Goal: Transaction & Acquisition: Obtain resource

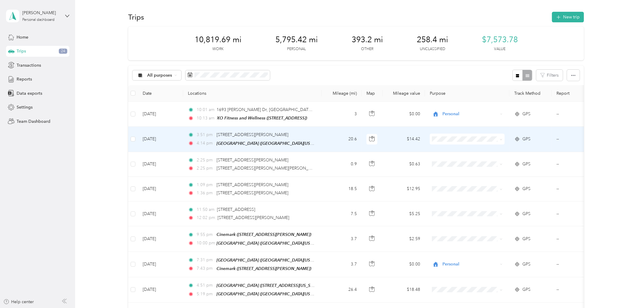
click at [456, 142] on span at bounding box center [467, 139] width 75 height 11
click at [445, 179] on span "Real Estate" at bounding box center [473, 181] width 56 height 6
click at [385, 139] on td "$14.42" at bounding box center [404, 139] width 42 height 25
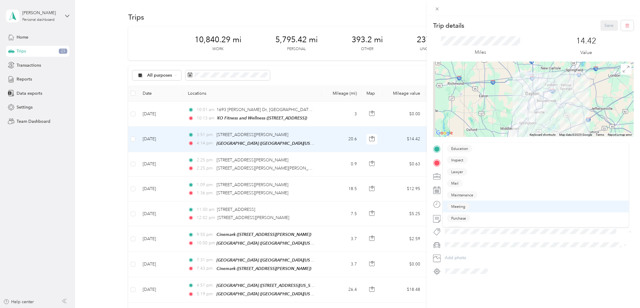
scroll to position [8, 0]
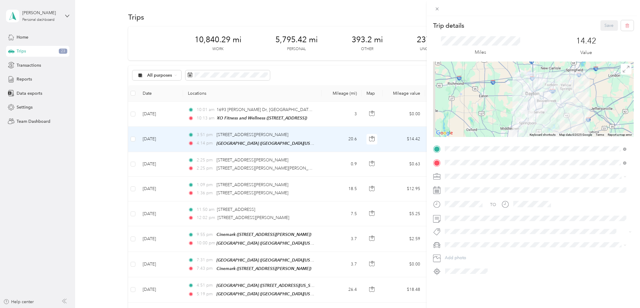
click at [454, 218] on button "View" at bounding box center [455, 222] width 17 height 8
click at [601, 25] on button "Save" at bounding box center [610, 25] width 18 height 11
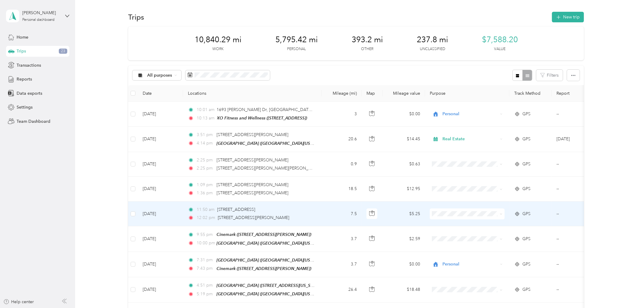
click at [396, 212] on td "$5.25" at bounding box center [404, 214] width 42 height 25
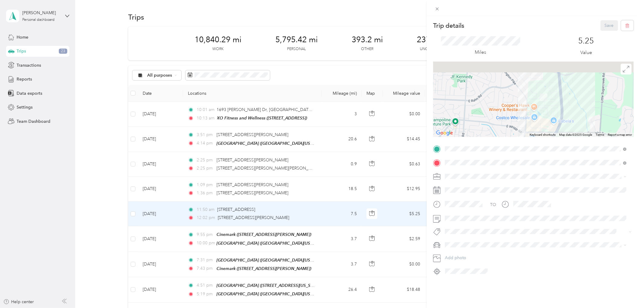
drag, startPoint x: 550, startPoint y: 68, endPoint x: 543, endPoint y: 107, distance: 39.5
click at [543, 109] on div at bounding box center [533, 99] width 201 height 75
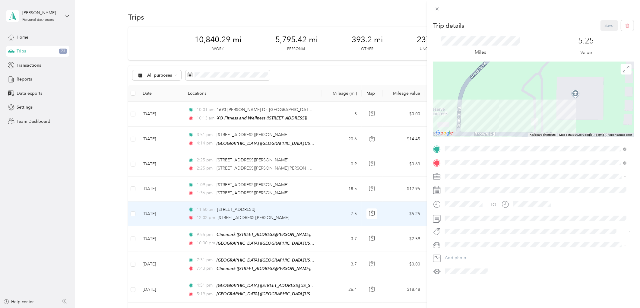
drag, startPoint x: 575, startPoint y: 104, endPoint x: 556, endPoint y: 121, distance: 25.4
click at [556, 121] on div at bounding box center [533, 99] width 201 height 75
click at [573, 94] on div at bounding box center [533, 99] width 201 height 75
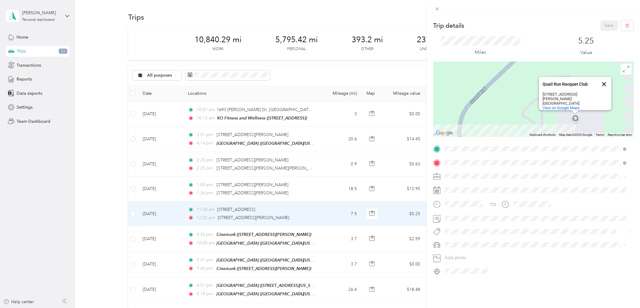
click at [599, 81] on button "Close" at bounding box center [604, 84] width 14 height 14
click at [438, 10] on icon at bounding box center [437, 8] width 5 height 5
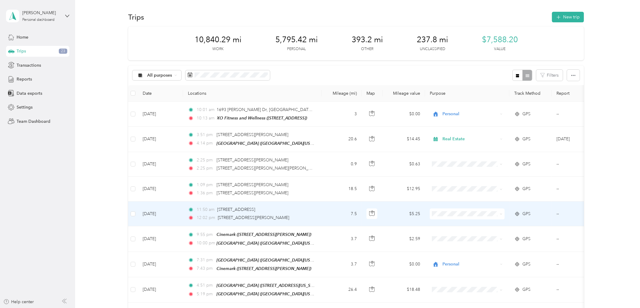
click at [450, 236] on li "Personal" at bounding box center [467, 234] width 75 height 11
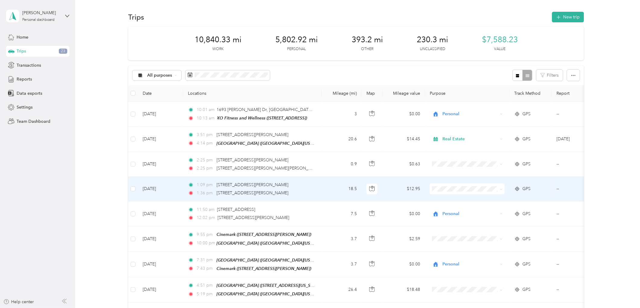
click at [392, 189] on td "$12.95" at bounding box center [404, 189] width 42 height 25
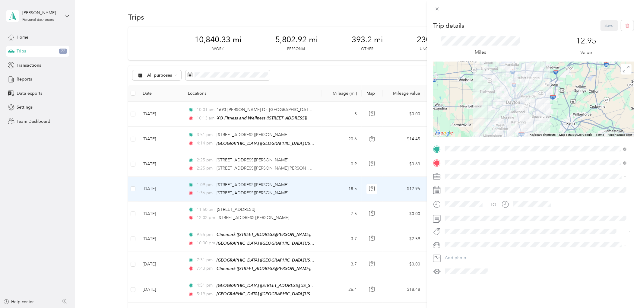
click at [454, 218] on span "Real Estate" at bounding box center [457, 218] width 20 height 5
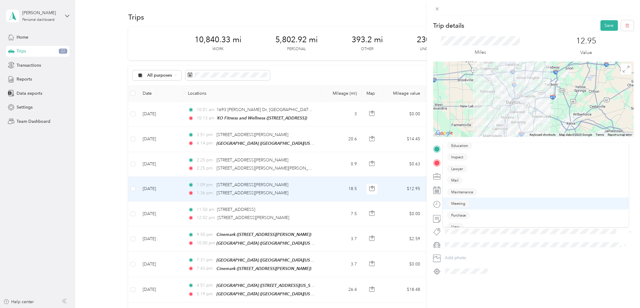
scroll to position [8, 0]
click at [453, 218] on button "View" at bounding box center [455, 222] width 17 height 8
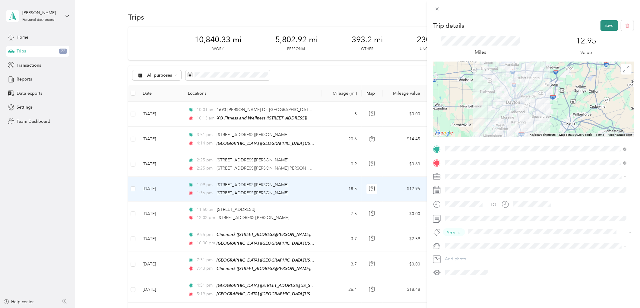
click at [602, 24] on button "Save" at bounding box center [610, 25] width 18 height 11
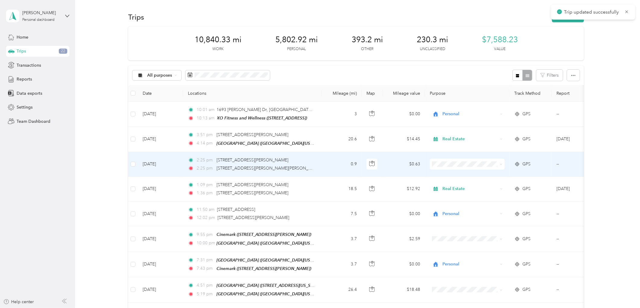
click at [394, 165] on td "$0.63" at bounding box center [404, 164] width 42 height 25
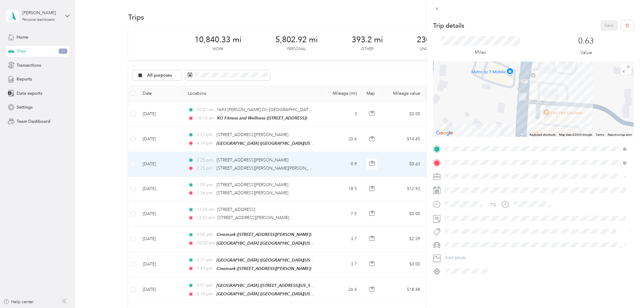
drag, startPoint x: 581, startPoint y: 106, endPoint x: 515, endPoint y: 105, distance: 65.8
click at [515, 105] on div at bounding box center [533, 99] width 201 height 75
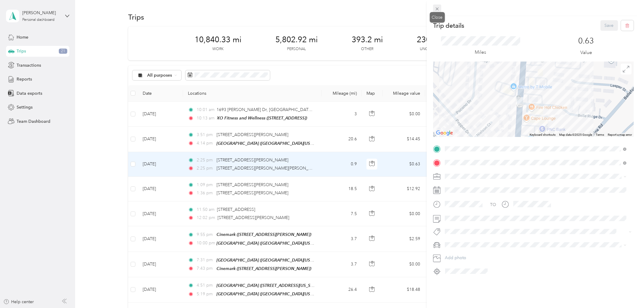
click at [437, 7] on icon at bounding box center [437, 8] width 5 height 5
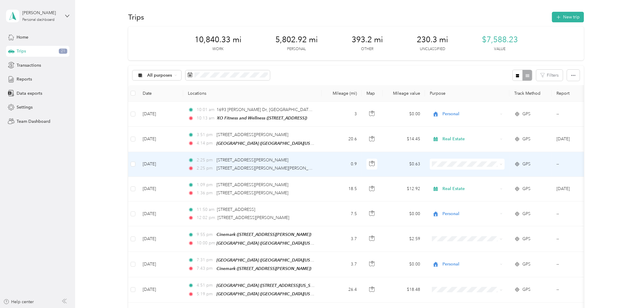
click at [397, 166] on td "$0.63" at bounding box center [404, 164] width 42 height 25
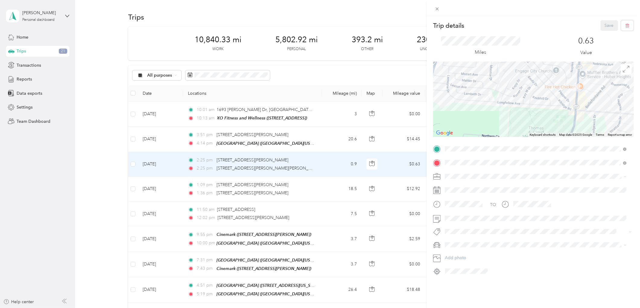
click at [457, 221] on li "Real Estate" at bounding box center [536, 217] width 186 height 11
click at [458, 222] on span "View" at bounding box center [455, 221] width 8 height 5
click at [604, 25] on button "Save" at bounding box center [610, 25] width 18 height 11
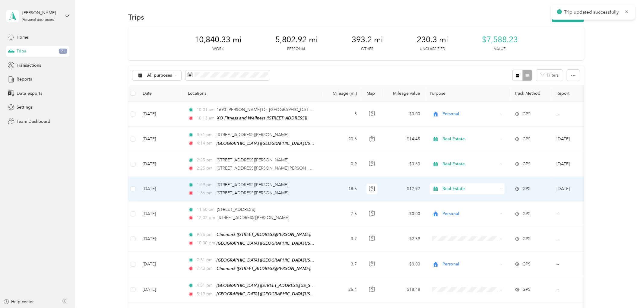
click at [396, 186] on td "$12.92" at bounding box center [404, 189] width 42 height 25
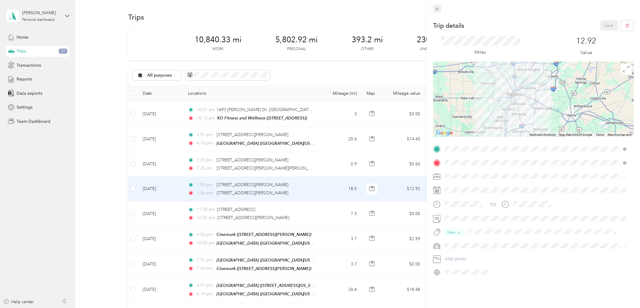
click at [439, 7] on icon at bounding box center [437, 8] width 5 height 5
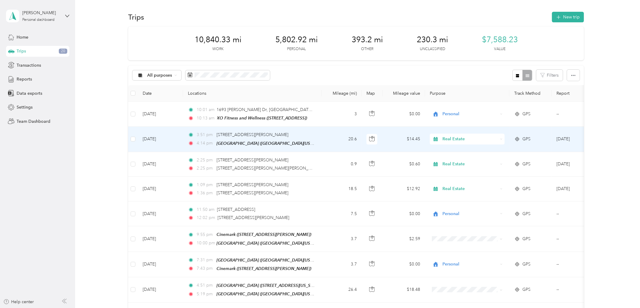
click at [389, 137] on td "$14.45" at bounding box center [404, 139] width 42 height 25
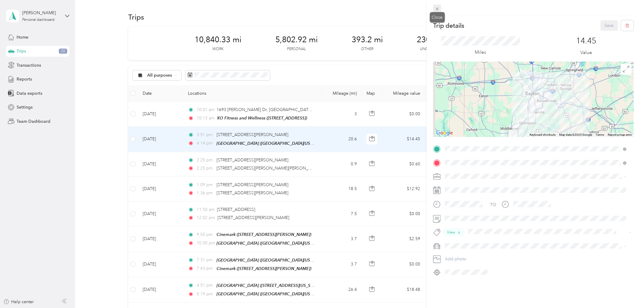
click at [438, 11] on icon at bounding box center [437, 8] width 5 height 5
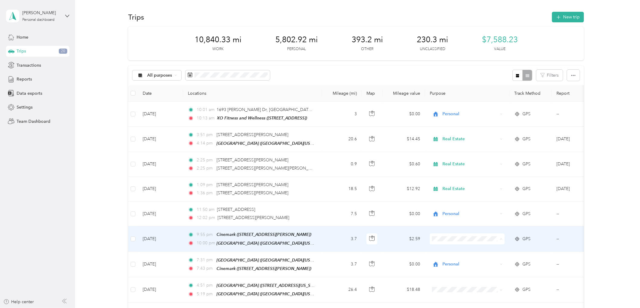
click at [448, 165] on li "Personal" at bounding box center [467, 163] width 75 height 11
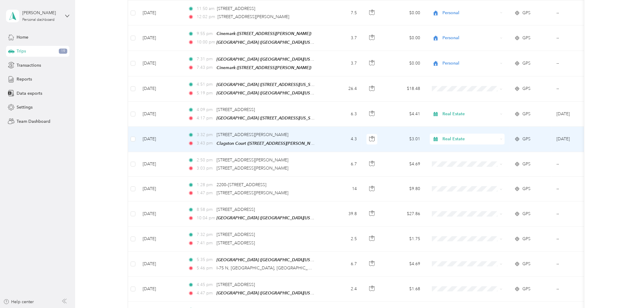
scroll to position [167, 0]
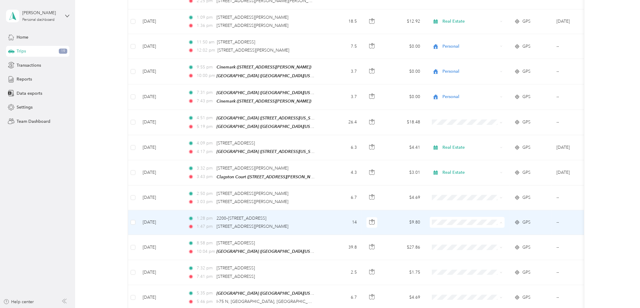
click at [450, 142] on span "Personal" at bounding box center [473, 145] width 56 height 6
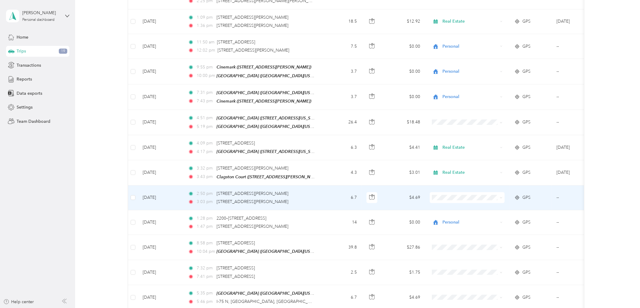
click at [454, 240] on li "Real Estate" at bounding box center [467, 237] width 75 height 11
click at [394, 195] on td "$4.69" at bounding box center [404, 198] width 42 height 25
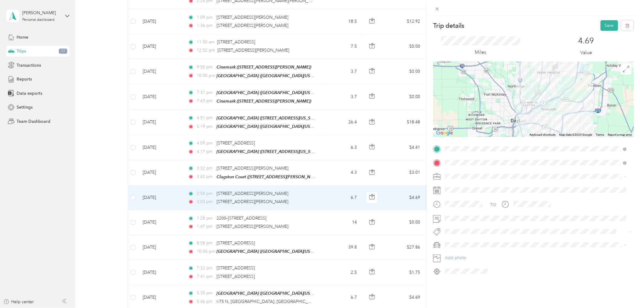
click at [463, 227] on div "TO Add photo" at bounding box center [533, 210] width 201 height 132
click at [463, 228] on span at bounding box center [538, 232] width 191 height 8
click at [457, 223] on button "View" at bounding box center [455, 222] width 17 height 8
click at [607, 27] on button "Save" at bounding box center [610, 25] width 18 height 11
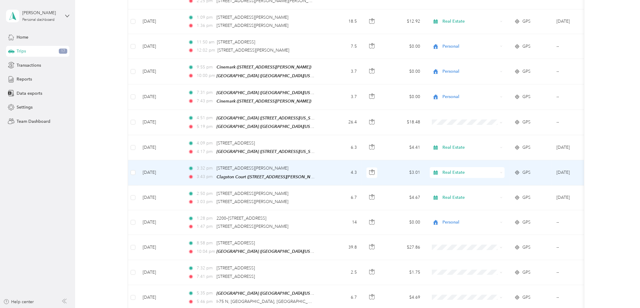
click at [399, 169] on td "$3.01" at bounding box center [404, 172] width 42 height 25
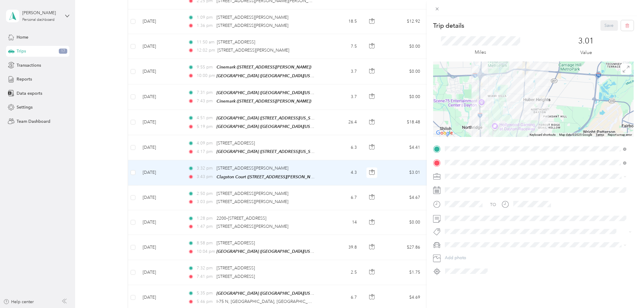
click at [463, 160] on span "Inspect" at bounding box center [457, 159] width 12 height 5
click at [601, 25] on button "Save" at bounding box center [610, 25] width 18 height 11
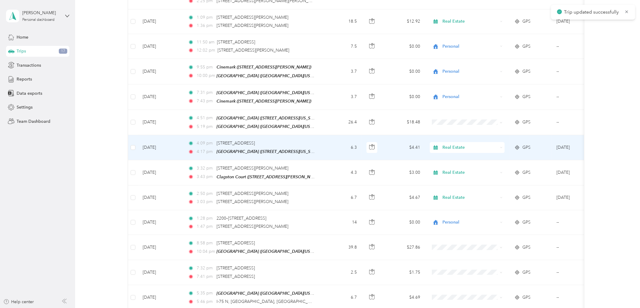
click at [394, 147] on td "$4.41" at bounding box center [404, 147] width 42 height 25
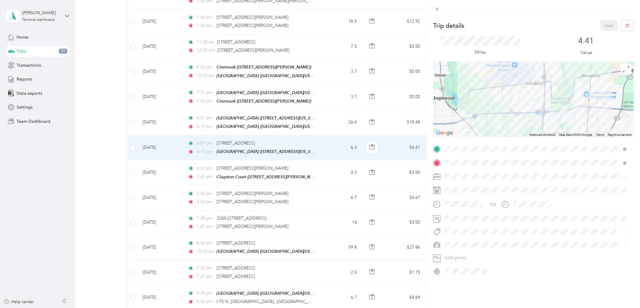
click at [462, 158] on span "Inspect" at bounding box center [457, 159] width 12 height 5
click at [601, 23] on button "Save" at bounding box center [610, 25] width 18 height 11
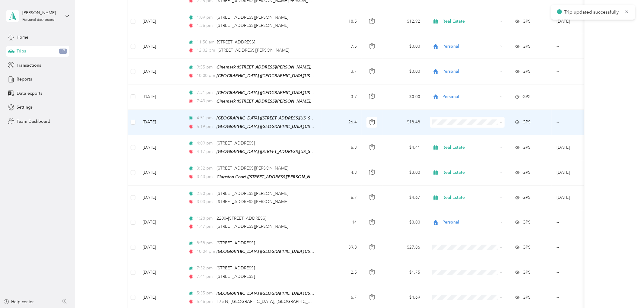
click at [397, 122] on td "$18.48" at bounding box center [404, 122] width 42 height 25
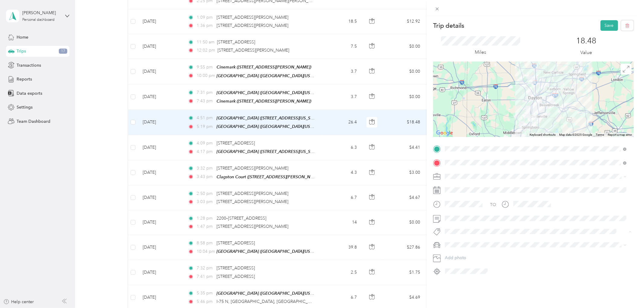
click at [456, 156] on button "Inspect" at bounding box center [457, 160] width 21 height 8
click at [457, 215] on li "Real Estate" at bounding box center [536, 218] width 186 height 11
click at [609, 23] on button "Save" at bounding box center [610, 25] width 18 height 11
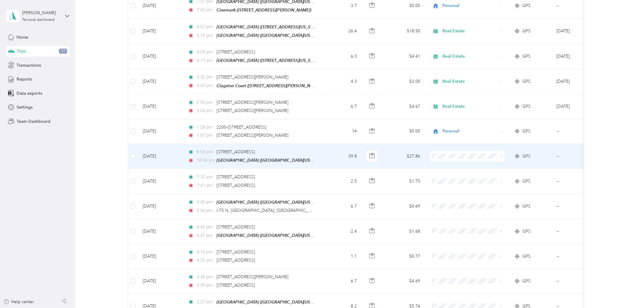
scroll to position [524, 0]
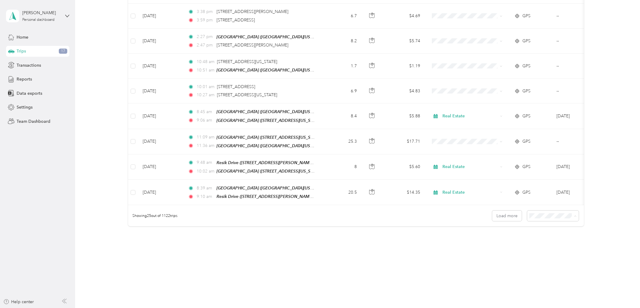
click at [535, 244] on span "100 per load" at bounding box center [542, 246] width 25 height 5
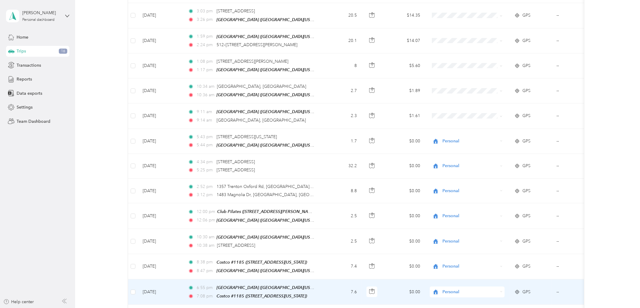
scroll to position [826, 0]
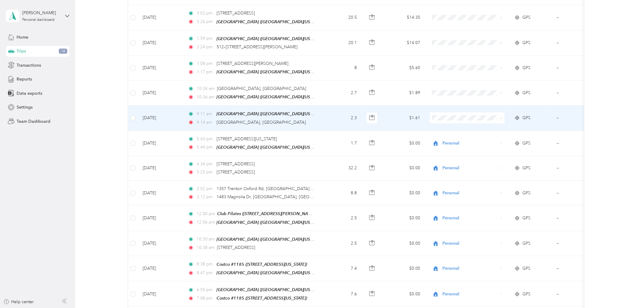
click at [388, 109] on td "$1.61" at bounding box center [404, 118] width 42 height 25
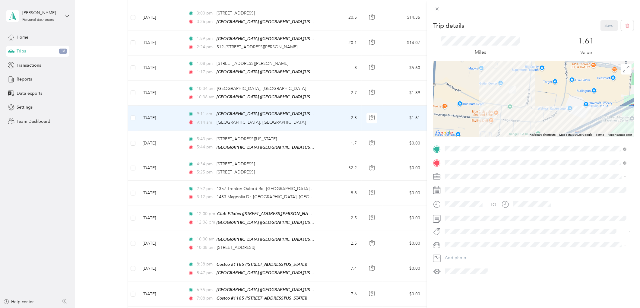
drag, startPoint x: 526, startPoint y: 83, endPoint x: 515, endPoint y: 106, distance: 26.2
click at [515, 106] on div at bounding box center [533, 99] width 201 height 75
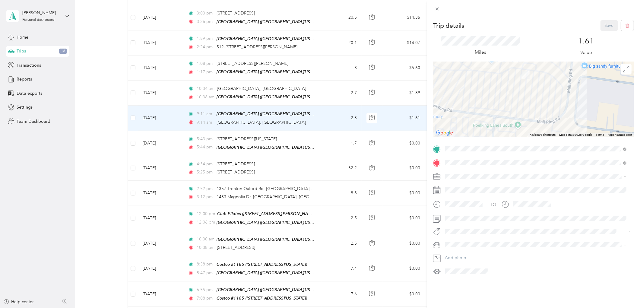
drag, startPoint x: 466, startPoint y: 93, endPoint x: 491, endPoint y: 79, distance: 28.5
click at [491, 79] on div at bounding box center [533, 99] width 201 height 75
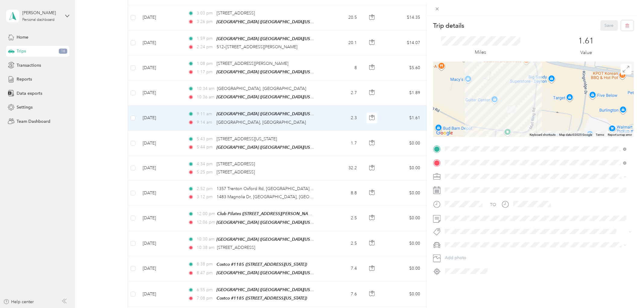
drag, startPoint x: 491, startPoint y: 79, endPoint x: 493, endPoint y: 113, distance: 33.3
click at [493, 113] on div at bounding box center [533, 99] width 201 height 75
click at [439, 10] on icon at bounding box center [437, 8] width 5 height 5
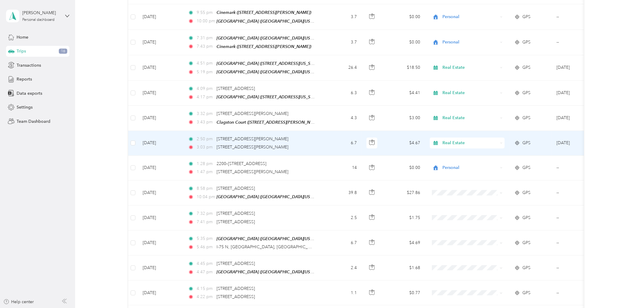
scroll to position [289, 0]
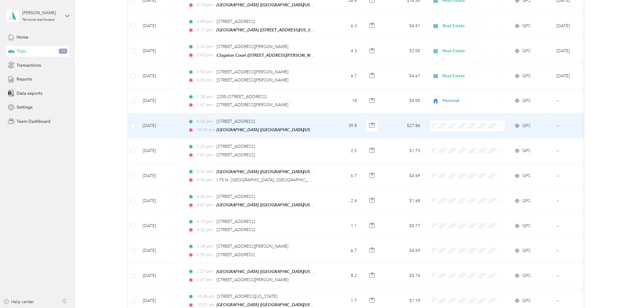
click at [429, 121] on td at bounding box center [467, 125] width 84 height 25
click at [441, 145] on icon at bounding box center [438, 144] width 8 height 5
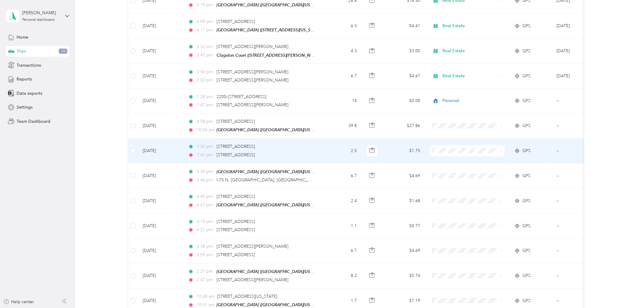
click at [438, 168] on icon at bounding box center [438, 169] width 8 height 5
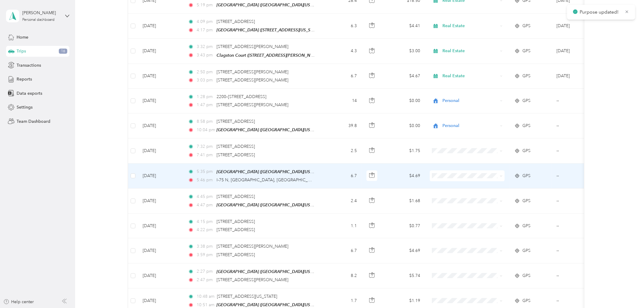
click at [438, 170] on span at bounding box center [467, 175] width 75 height 11
click at [439, 192] on icon at bounding box center [438, 194] width 8 height 5
click at [441, 194] on icon at bounding box center [438, 193] width 8 height 5
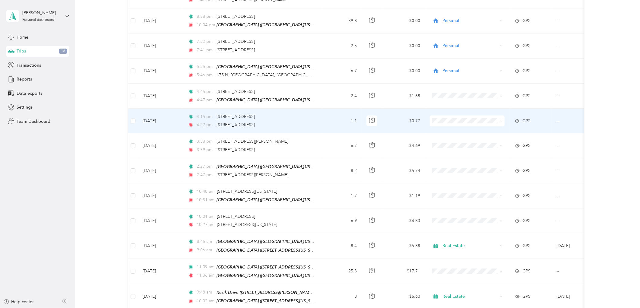
scroll to position [423, 0]
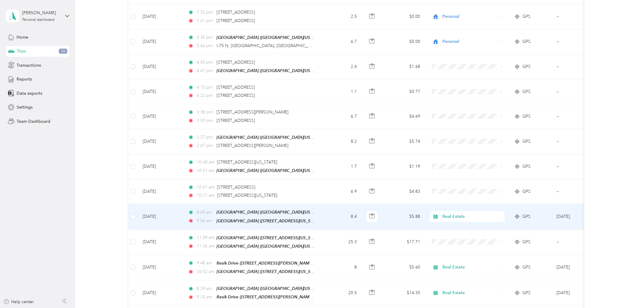
click at [389, 206] on td "$5.88" at bounding box center [404, 216] width 42 height 25
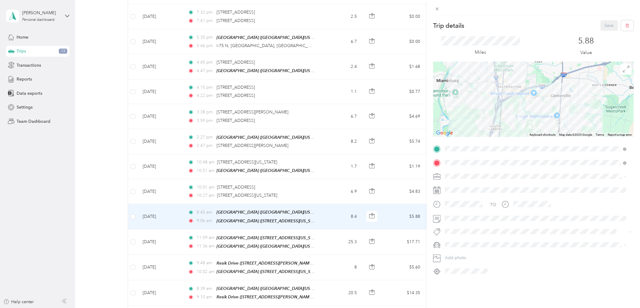
click at [457, 160] on span "Inspect" at bounding box center [457, 160] width 12 height 5
click at [610, 26] on button "Save" at bounding box center [610, 25] width 18 height 11
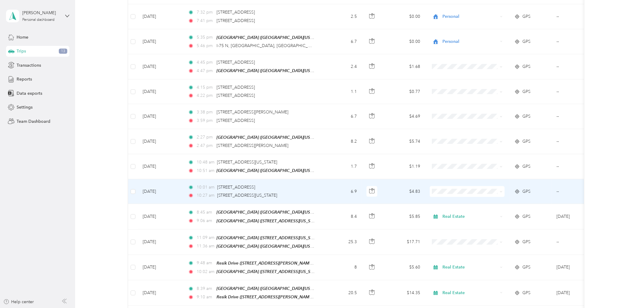
click at [396, 189] on td "$4.83" at bounding box center [404, 191] width 42 height 25
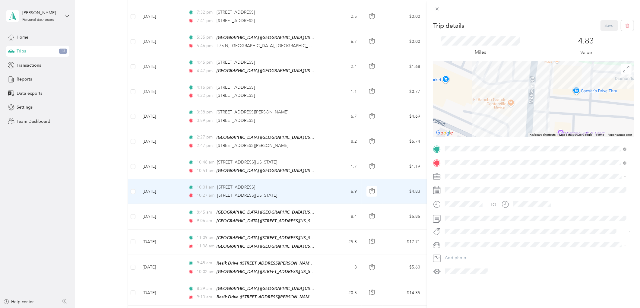
drag, startPoint x: 517, startPoint y: 77, endPoint x: 514, endPoint y: 126, distance: 48.4
click at [514, 126] on div at bounding box center [533, 99] width 201 height 75
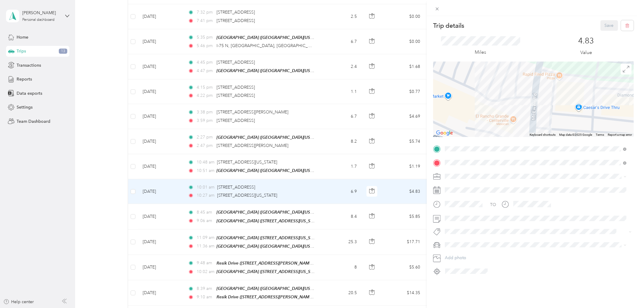
drag, startPoint x: 521, startPoint y: 92, endPoint x: 523, endPoint y: 110, distance: 18.5
click at [523, 110] on div at bounding box center [533, 99] width 201 height 75
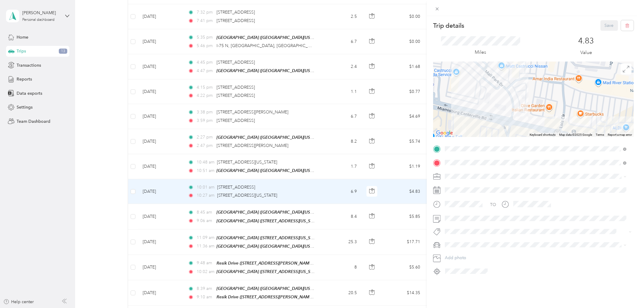
drag, startPoint x: 485, startPoint y: 82, endPoint x: 485, endPoint y: 101, distance: 19.6
click at [485, 101] on div at bounding box center [533, 99] width 201 height 75
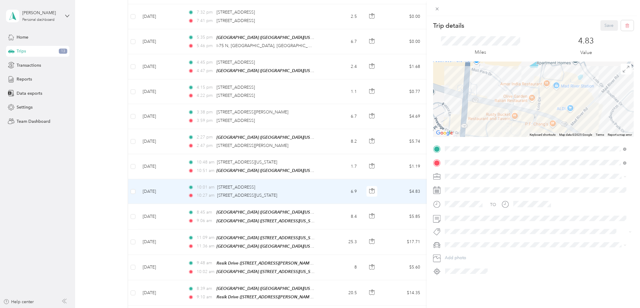
drag, startPoint x: 558, startPoint y: 109, endPoint x: 492, endPoint y: 83, distance: 70.8
click at [492, 83] on div at bounding box center [533, 99] width 201 height 75
drag, startPoint x: 584, startPoint y: 114, endPoint x: 529, endPoint y: 90, distance: 60.4
click at [530, 88] on div at bounding box center [533, 99] width 201 height 75
drag, startPoint x: 527, startPoint y: 115, endPoint x: 470, endPoint y: 87, distance: 64.4
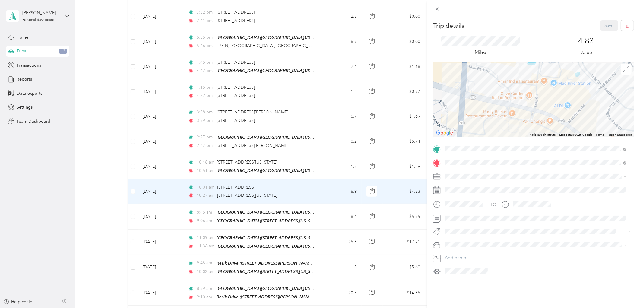
click at [470, 87] on div at bounding box center [533, 99] width 201 height 75
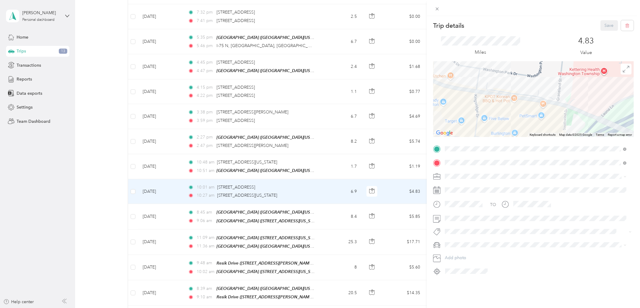
drag, startPoint x: 605, startPoint y: 112, endPoint x: 501, endPoint y: 88, distance: 106.9
click at [501, 78] on div at bounding box center [533, 99] width 201 height 75
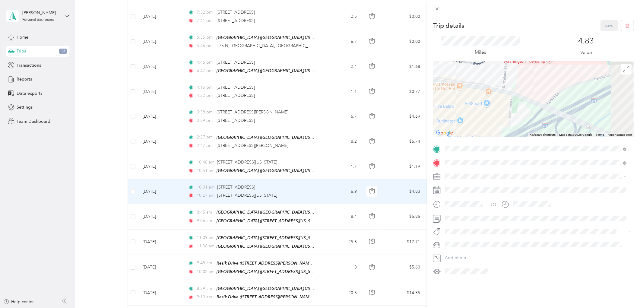
drag, startPoint x: 587, startPoint y: 123, endPoint x: 494, endPoint y: 88, distance: 99.5
click at [494, 88] on div at bounding box center [533, 99] width 201 height 75
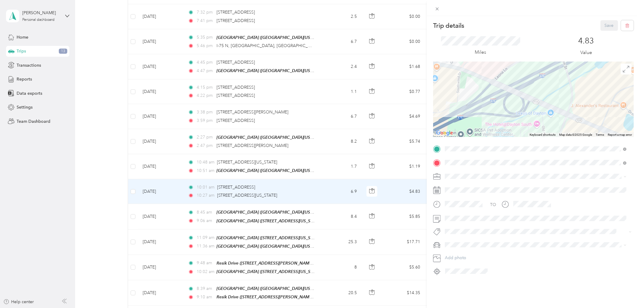
drag, startPoint x: 574, startPoint y: 120, endPoint x: 488, endPoint y: 88, distance: 91.5
click at [498, 91] on div at bounding box center [533, 99] width 201 height 75
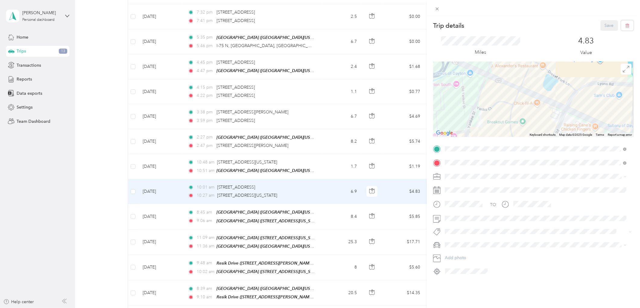
drag, startPoint x: 488, startPoint y: 113, endPoint x: 476, endPoint y: 105, distance: 14.4
click at [480, 107] on div at bounding box center [533, 99] width 201 height 75
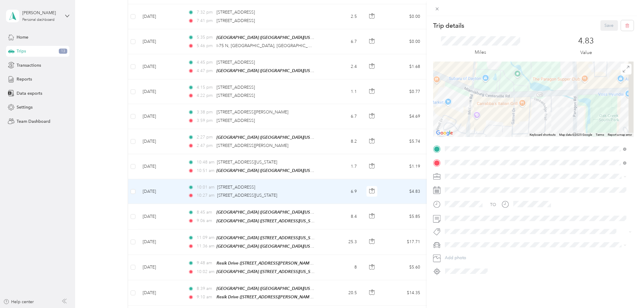
drag, startPoint x: 542, startPoint y: 116, endPoint x: 494, endPoint y: 96, distance: 52.2
click at [504, 96] on div at bounding box center [533, 99] width 201 height 75
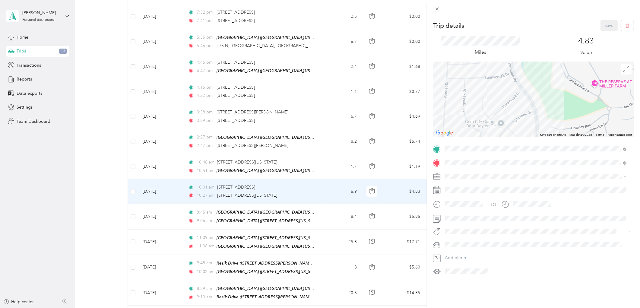
drag, startPoint x: 532, startPoint y: 127, endPoint x: 517, endPoint y: 68, distance: 61.3
click at [517, 68] on div at bounding box center [533, 99] width 201 height 75
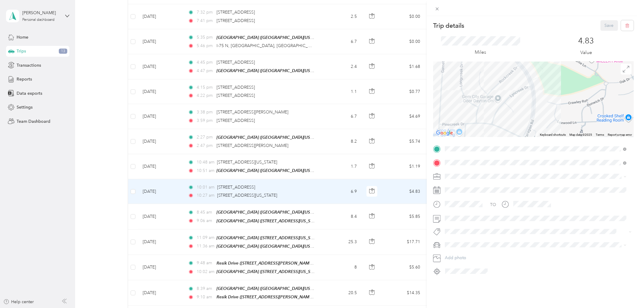
drag, startPoint x: 524, startPoint y: 127, endPoint x: 527, endPoint y: 58, distance: 68.9
click at [527, 58] on div "Trip details Save This trip cannot be edited because it is either under review,…" at bounding box center [533, 148] width 201 height 256
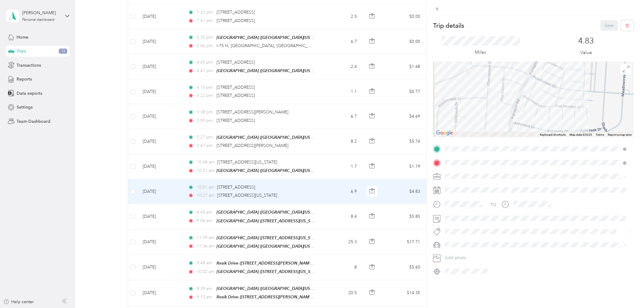
drag, startPoint x: 501, startPoint y: 120, endPoint x: 538, endPoint y: 46, distance: 82.5
click at [538, 46] on div "Trip details Save This trip cannot be edited because it is either under review,…" at bounding box center [533, 148] width 201 height 256
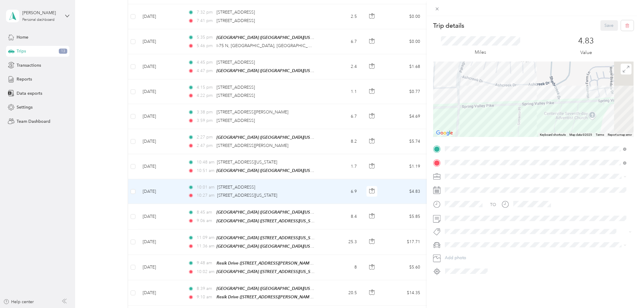
drag, startPoint x: 559, startPoint y: 86, endPoint x: 480, endPoint y: 76, distance: 79.9
click at [478, 77] on div at bounding box center [533, 99] width 201 height 75
drag, startPoint x: 562, startPoint y: 80, endPoint x: 494, endPoint y: 82, distance: 68.2
click at [494, 82] on div at bounding box center [533, 99] width 201 height 75
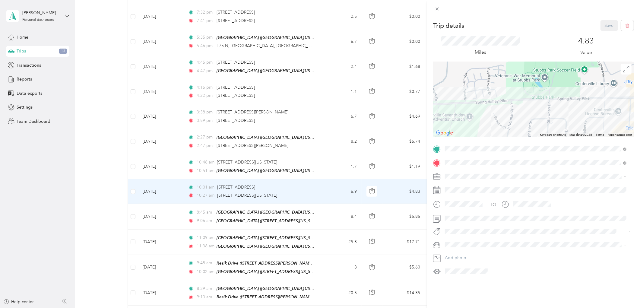
drag, startPoint x: 547, startPoint y: 83, endPoint x: 516, endPoint y: 82, distance: 31.1
click at [516, 83] on div at bounding box center [533, 99] width 201 height 75
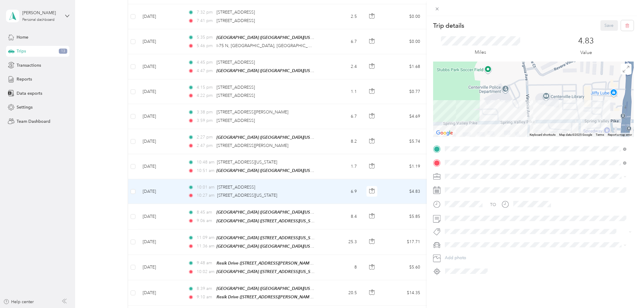
drag, startPoint x: 530, startPoint y: 73, endPoint x: 534, endPoint y: 113, distance: 40.3
click at [534, 113] on div at bounding box center [533, 99] width 201 height 75
click at [450, 197] on span "Personal" at bounding box center [455, 197] width 16 height 5
click at [601, 22] on button "Save" at bounding box center [610, 25] width 18 height 11
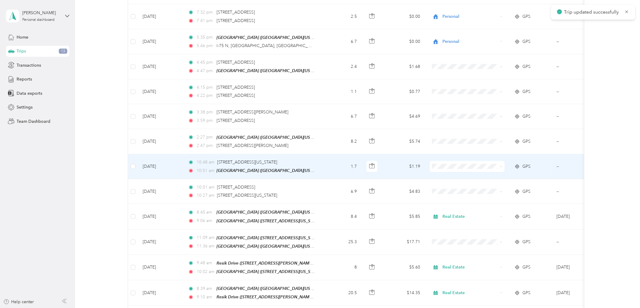
click at [397, 165] on td "$1.19" at bounding box center [404, 166] width 42 height 25
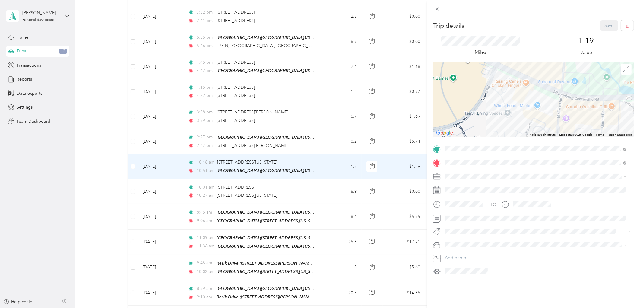
drag, startPoint x: 578, startPoint y: 68, endPoint x: 550, endPoint y: 113, distance: 52.2
click at [550, 113] on div at bounding box center [533, 99] width 201 height 75
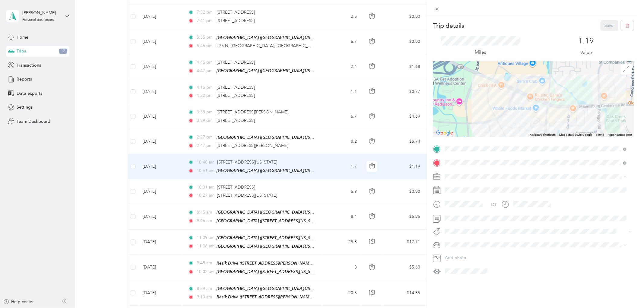
drag, startPoint x: 535, startPoint y: 118, endPoint x: 540, endPoint y: 45, distance: 73.2
click at [541, 43] on div "Trip details Save This trip cannot be edited because it is either under review,…" at bounding box center [533, 148] width 201 height 256
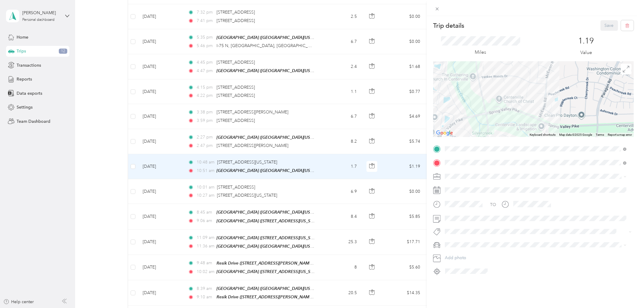
drag, startPoint x: 530, startPoint y: 130, endPoint x: 535, endPoint y: 84, distance: 46.4
click at [535, 91] on div at bounding box center [533, 99] width 201 height 75
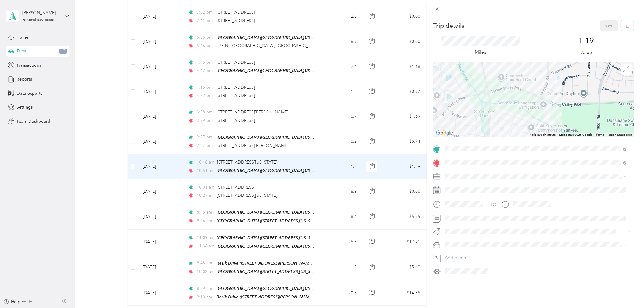
click at [452, 199] on div "Personal" at bounding box center [536, 197] width 178 height 6
click at [603, 23] on button "Save" at bounding box center [610, 25] width 18 height 11
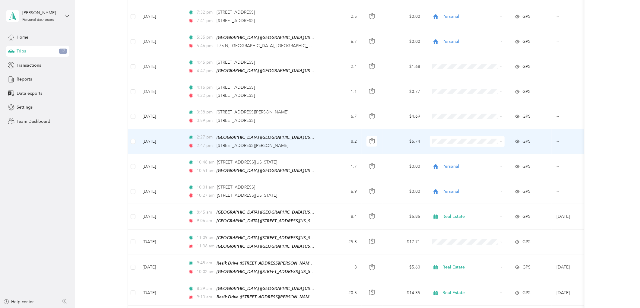
click at [392, 139] on td "$5.74" at bounding box center [404, 141] width 42 height 25
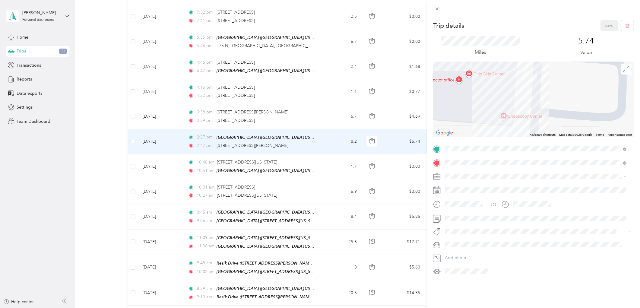
drag, startPoint x: 473, startPoint y: 98, endPoint x: 518, endPoint y: 91, distance: 45.6
click at [518, 91] on div at bounding box center [533, 99] width 201 height 75
click at [463, 179] on span at bounding box center [538, 176] width 191 height 9
click at [461, 198] on span "Personal" at bounding box center [455, 197] width 16 height 5
click at [602, 26] on button "Save" at bounding box center [610, 25] width 18 height 11
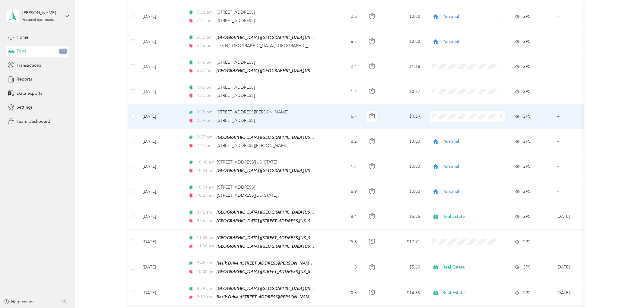
click at [393, 112] on td "$4.69" at bounding box center [404, 116] width 42 height 25
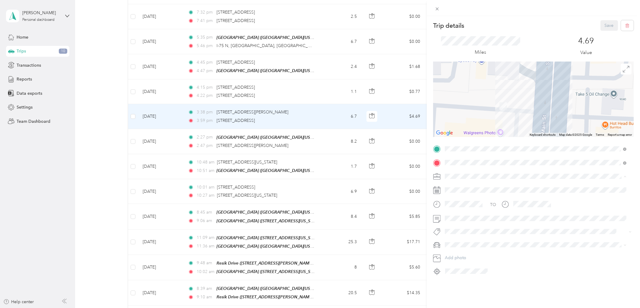
click at [452, 198] on span "Personal" at bounding box center [455, 197] width 16 height 5
click at [601, 26] on button "Save" at bounding box center [610, 25] width 18 height 11
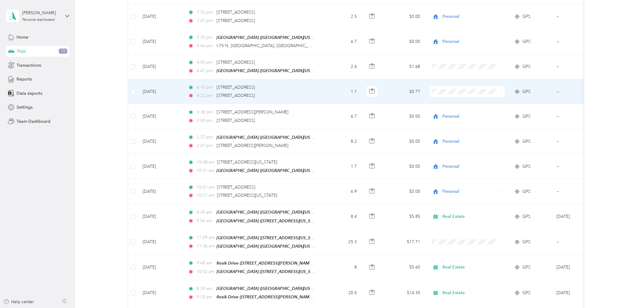
click at [445, 107] on span "Personal" at bounding box center [473, 110] width 56 height 6
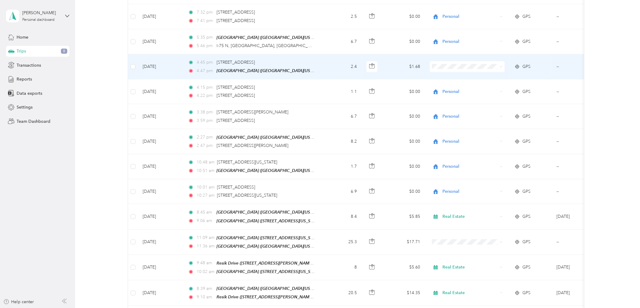
click at [339, 61] on td "2.4" at bounding box center [342, 66] width 40 height 25
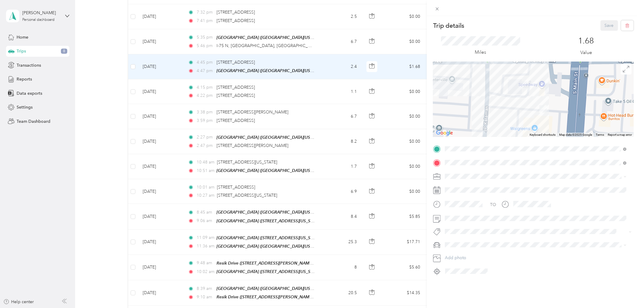
drag, startPoint x: 609, startPoint y: 103, endPoint x: 533, endPoint y: 133, distance: 81.6
click at [533, 133] on div "Keyboard shortcuts Map Data Map data ©2025 Google Map data ©2025 Google 20 m Cl…" at bounding box center [533, 99] width 201 height 75
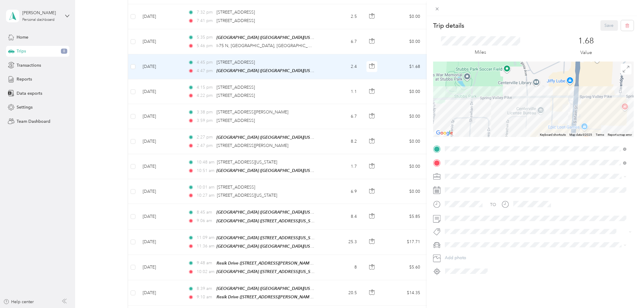
drag, startPoint x: 582, startPoint y: 110, endPoint x: 610, endPoint y: 110, distance: 28.1
click at [610, 110] on div at bounding box center [533, 99] width 201 height 75
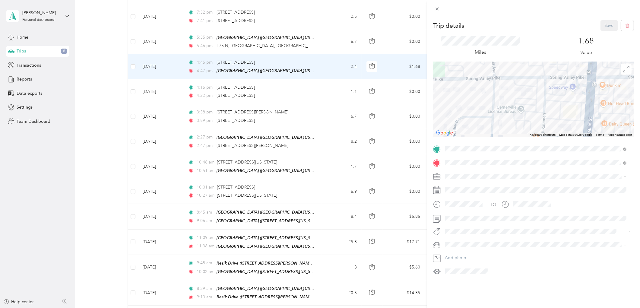
click at [450, 200] on li "Personal" at bounding box center [536, 197] width 186 height 11
click at [606, 24] on button "Save" at bounding box center [610, 25] width 18 height 11
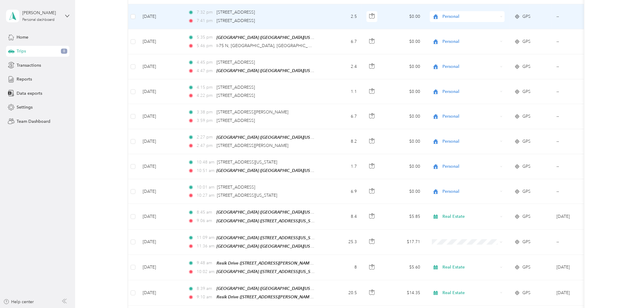
scroll to position [591, 0]
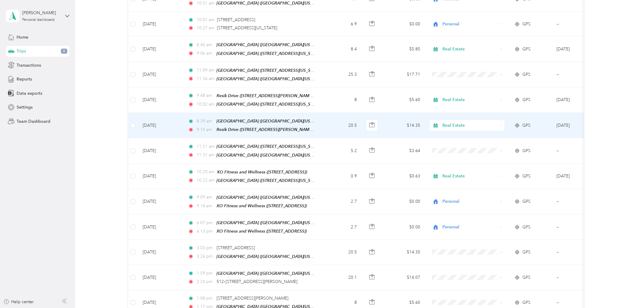
click at [401, 118] on td "$14.35" at bounding box center [404, 125] width 42 height 25
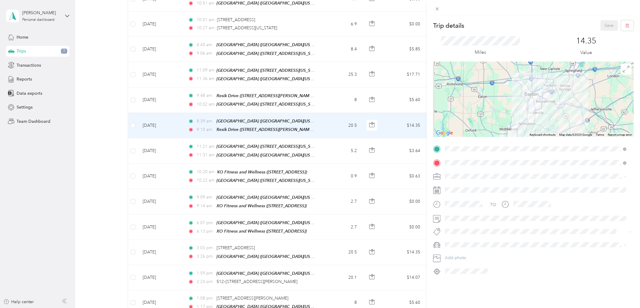
click at [458, 161] on button "Inspect" at bounding box center [457, 159] width 21 height 8
click at [603, 27] on button "Save" at bounding box center [610, 25] width 18 height 11
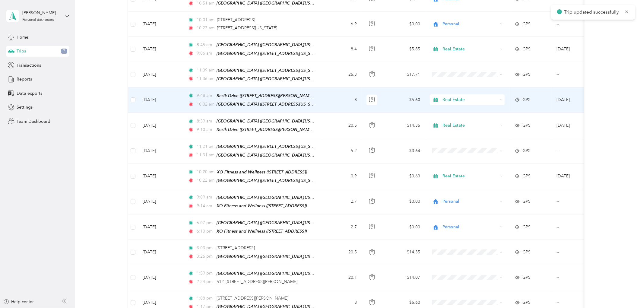
click at [394, 98] on td "$5.60" at bounding box center [404, 100] width 42 height 25
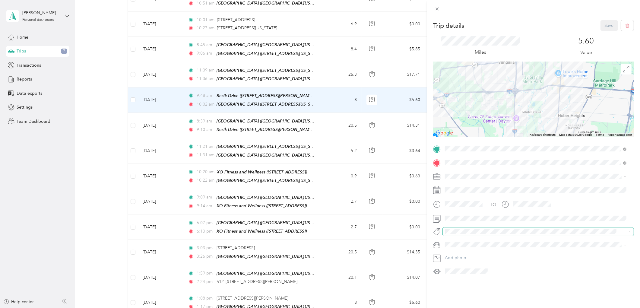
click at [457, 234] on span at bounding box center [533, 231] width 181 height 6
click at [463, 158] on span "Inspect" at bounding box center [457, 160] width 12 height 5
click at [602, 25] on button "Save" at bounding box center [610, 25] width 18 height 11
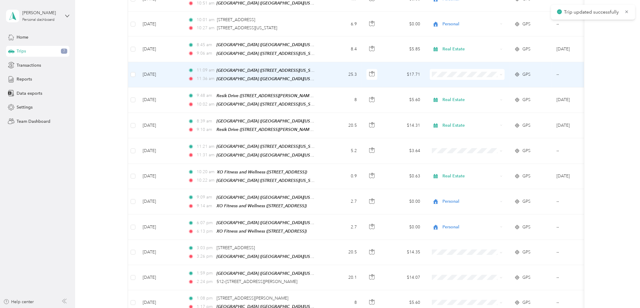
click at [391, 65] on td "$17.71" at bounding box center [404, 74] width 42 height 25
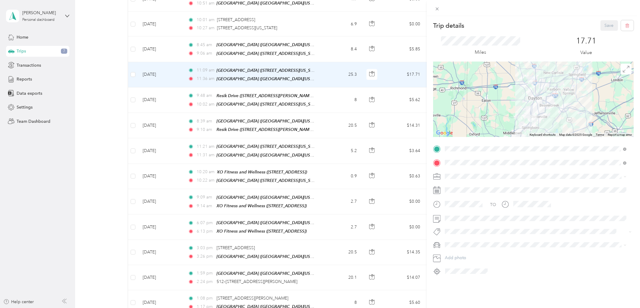
click at [453, 216] on span "Real Estate" at bounding box center [457, 218] width 20 height 5
click at [457, 159] on span "Inspect" at bounding box center [457, 160] width 12 height 5
click at [595, 27] on div "Trip details Save" at bounding box center [533, 25] width 201 height 11
click at [601, 23] on button "Save" at bounding box center [610, 25] width 18 height 11
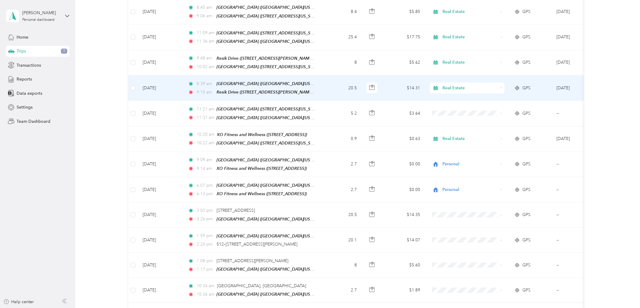
scroll to position [658, 0]
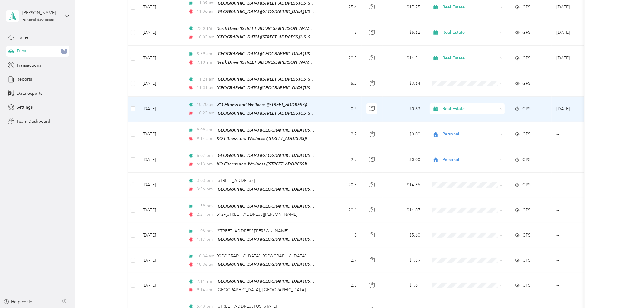
click at [385, 101] on td "$0.63" at bounding box center [404, 109] width 42 height 25
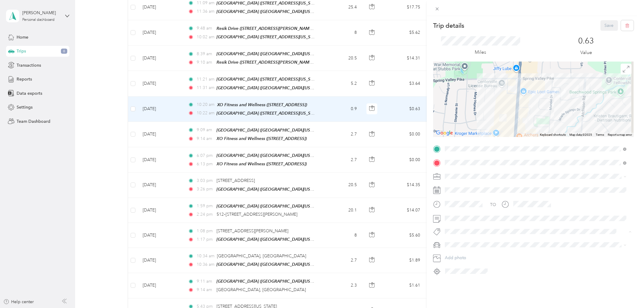
click at [462, 160] on span "Inspect" at bounding box center [457, 160] width 12 height 5
click at [604, 26] on button "Save" at bounding box center [610, 25] width 18 height 11
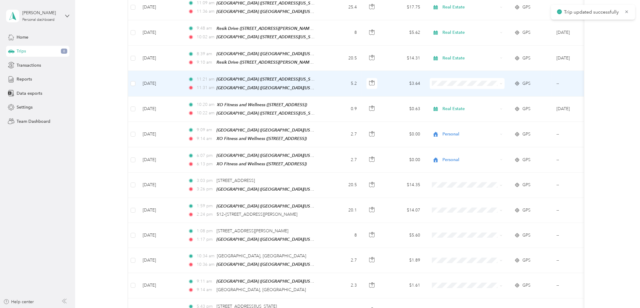
click at [399, 76] on td "$3.64" at bounding box center [404, 83] width 42 height 25
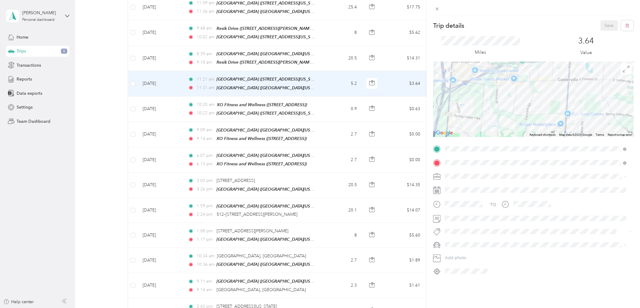
click at [454, 215] on li "Real Estate" at bounding box center [536, 218] width 186 height 11
click at [458, 158] on span "Inspect" at bounding box center [457, 160] width 12 height 5
click at [607, 26] on button "Save" at bounding box center [610, 25] width 18 height 11
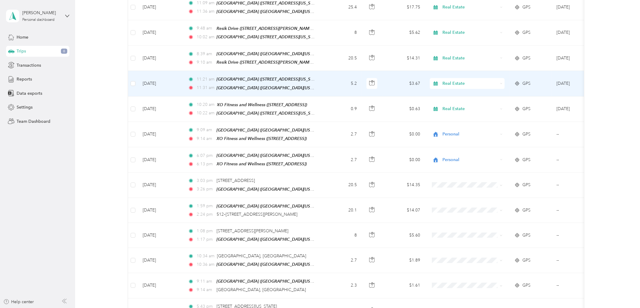
click at [386, 75] on td "$3.67" at bounding box center [404, 83] width 42 height 25
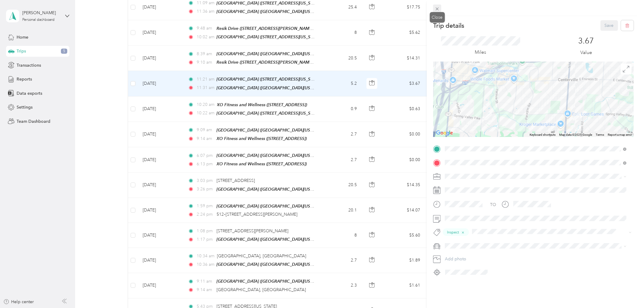
click at [436, 8] on icon at bounding box center [437, 9] width 3 height 3
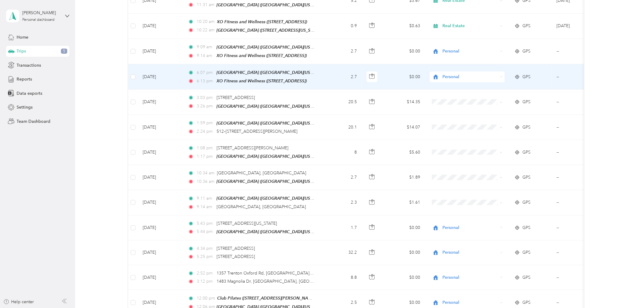
scroll to position [759, 0]
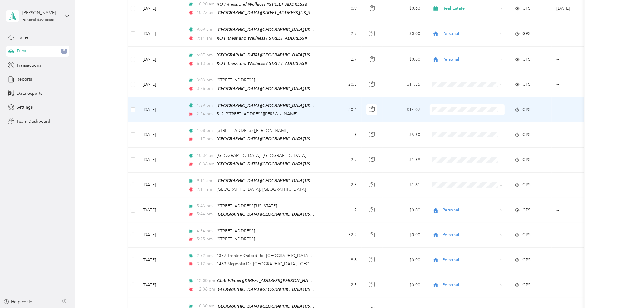
click at [391, 99] on td "$14.07" at bounding box center [404, 109] width 42 height 25
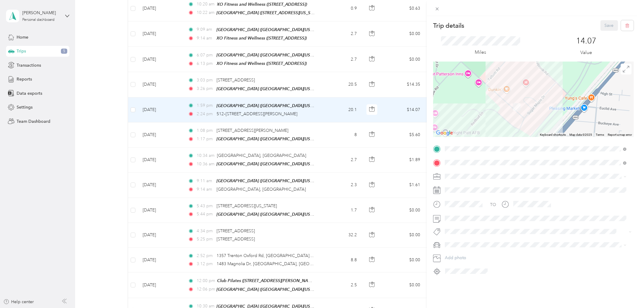
drag, startPoint x: 522, startPoint y: 79, endPoint x: 502, endPoint y: 112, distance: 37.8
click at [502, 112] on div at bounding box center [533, 99] width 201 height 75
click at [524, 84] on div at bounding box center [533, 99] width 201 height 75
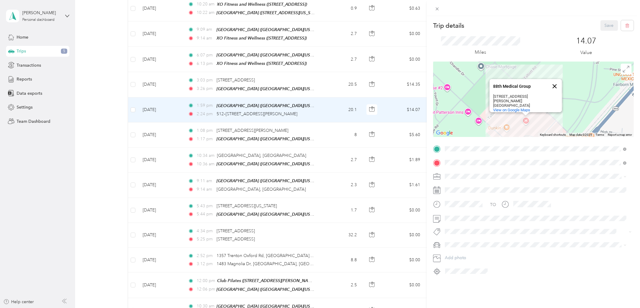
click at [550, 80] on button "Close" at bounding box center [555, 86] width 14 height 14
click at [456, 200] on li "Personal" at bounding box center [536, 197] width 186 height 11
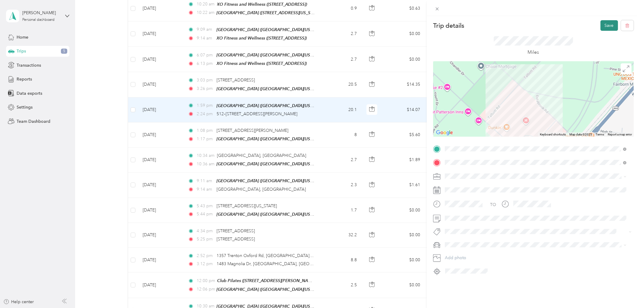
click at [602, 25] on button "Save" at bounding box center [610, 25] width 18 height 11
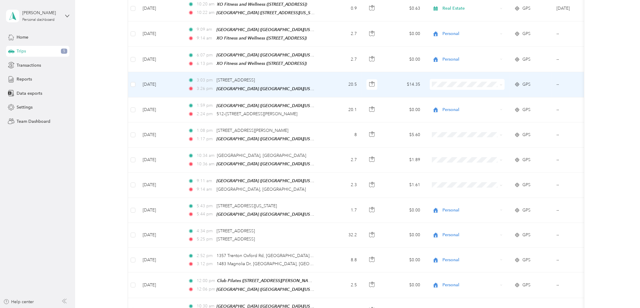
click at [447, 98] on span "Personal" at bounding box center [473, 96] width 56 height 6
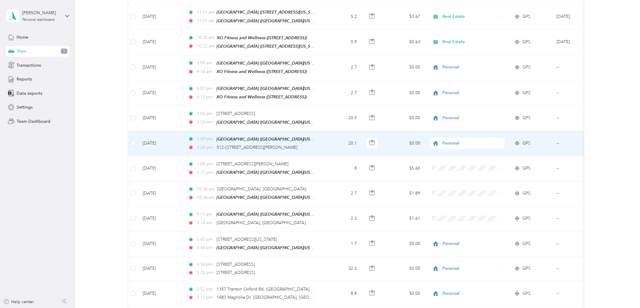
scroll to position [792, 0]
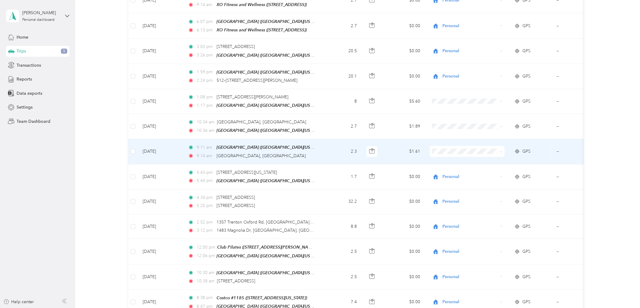
click at [390, 144] on td "$1.61" at bounding box center [404, 151] width 42 height 25
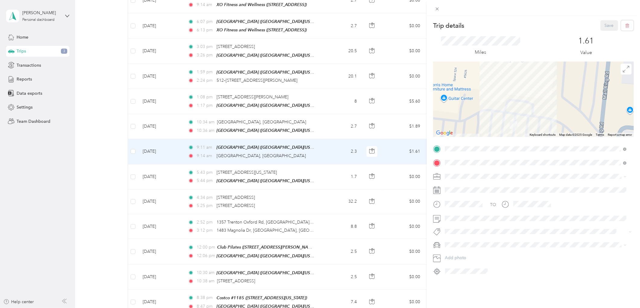
drag, startPoint x: 509, startPoint y: 76, endPoint x: 501, endPoint y: 116, distance: 40.8
click at [501, 116] on div at bounding box center [533, 99] width 201 height 75
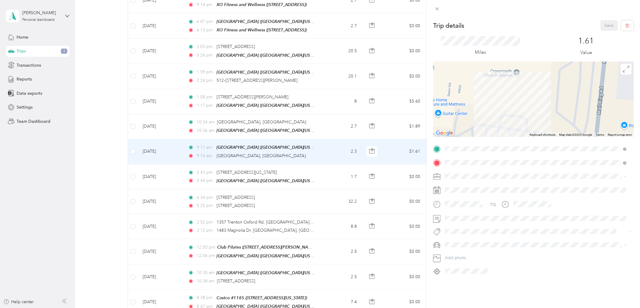
drag, startPoint x: 512, startPoint y: 93, endPoint x: 445, endPoint y: 84, distance: 67.0
click at [506, 107] on div at bounding box center [533, 99] width 201 height 75
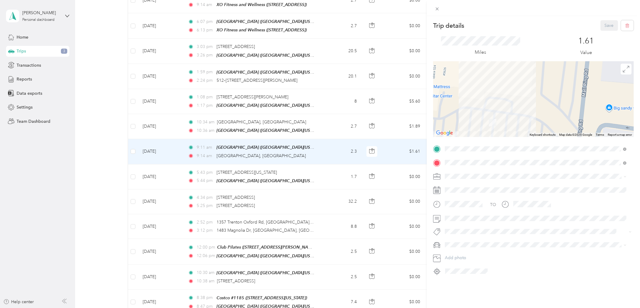
drag, startPoint x: 512, startPoint y: 108, endPoint x: 498, endPoint y: 90, distance: 22.8
click at [498, 90] on div at bounding box center [533, 99] width 201 height 75
click at [439, 9] on icon at bounding box center [437, 8] width 5 height 5
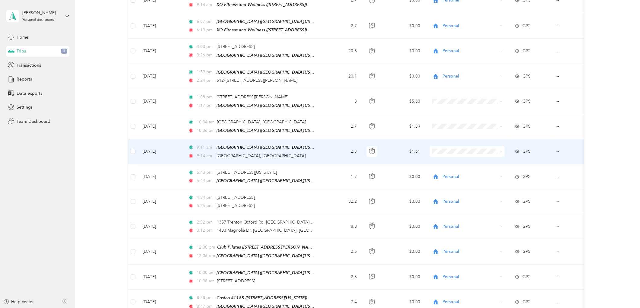
click at [447, 160] on span "Personal" at bounding box center [473, 163] width 56 height 6
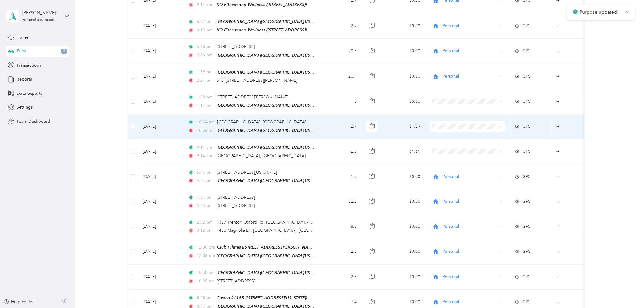
click at [446, 136] on span "Personal" at bounding box center [473, 138] width 56 height 6
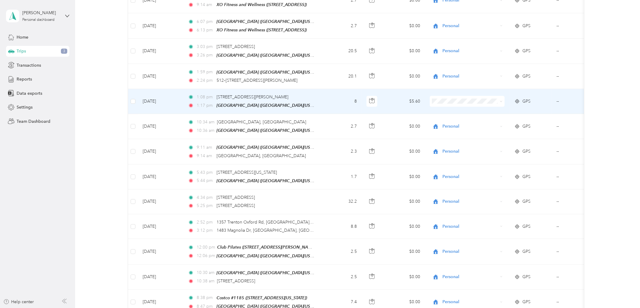
click at [402, 91] on td "$5.60" at bounding box center [404, 101] width 42 height 25
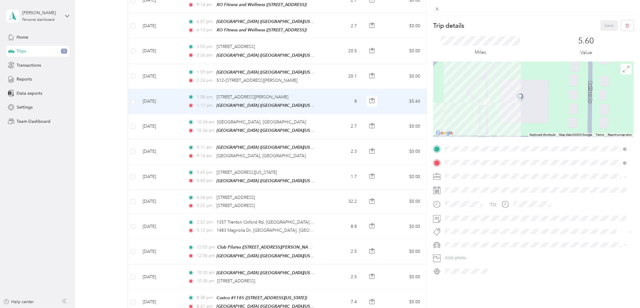
drag, startPoint x: 502, startPoint y: 86, endPoint x: 495, endPoint y: 107, distance: 21.9
click at [495, 107] on div at bounding box center [533, 99] width 201 height 75
click at [520, 98] on div at bounding box center [533, 99] width 201 height 75
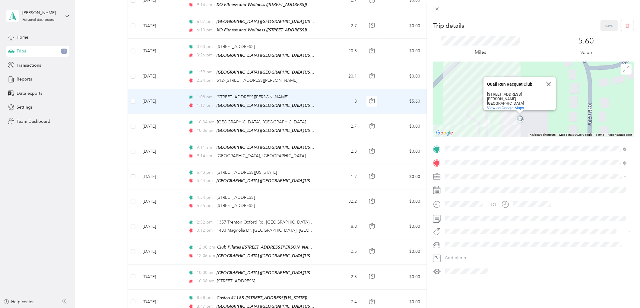
click at [460, 196] on span "Personal" at bounding box center [455, 195] width 16 height 5
click at [605, 23] on button "Save" at bounding box center [610, 25] width 18 height 11
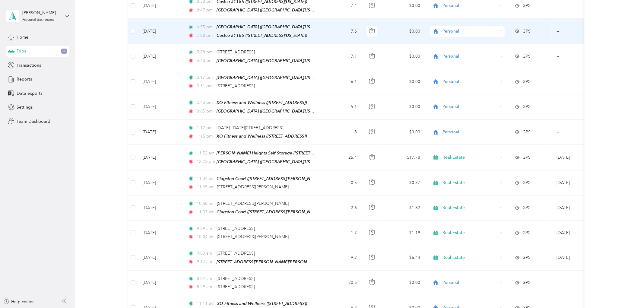
scroll to position [1094, 0]
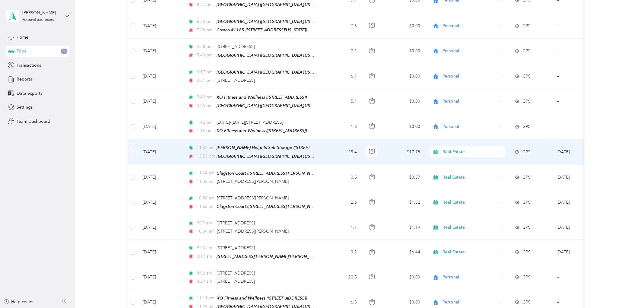
click at [396, 139] on td "$17.78" at bounding box center [404, 151] width 42 height 25
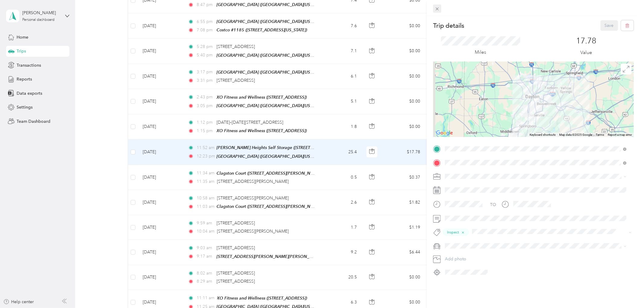
click at [439, 11] on icon at bounding box center [437, 8] width 5 height 5
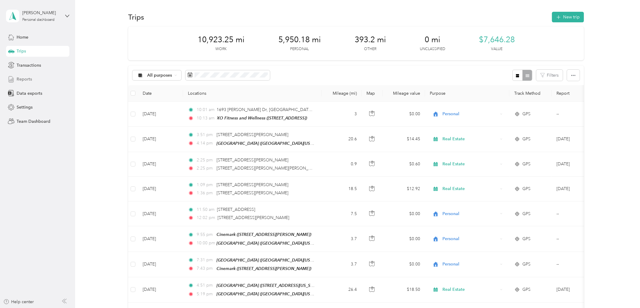
click at [25, 81] on span "Reports" at bounding box center [24, 79] width 15 height 6
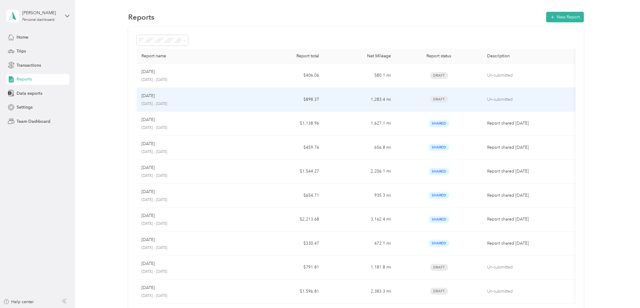
click at [240, 102] on p "[DATE] - [DATE]" at bounding box center [195, 103] width 106 height 5
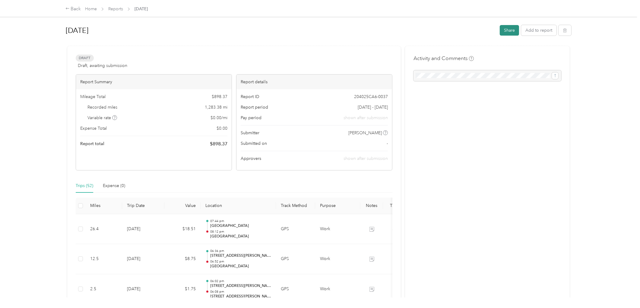
click at [514, 33] on button "Share" at bounding box center [509, 30] width 19 height 11
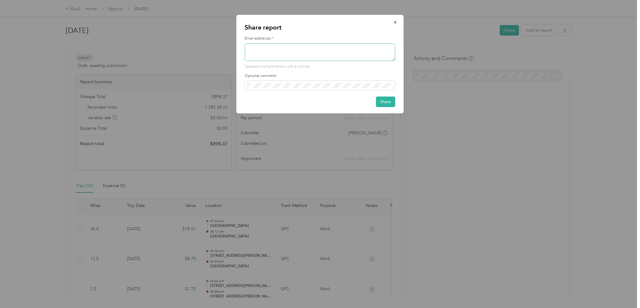
click at [373, 57] on textarea at bounding box center [320, 52] width 151 height 18
type textarea "atcovallc@gmail.com"
click at [381, 101] on button "Share" at bounding box center [385, 102] width 19 height 11
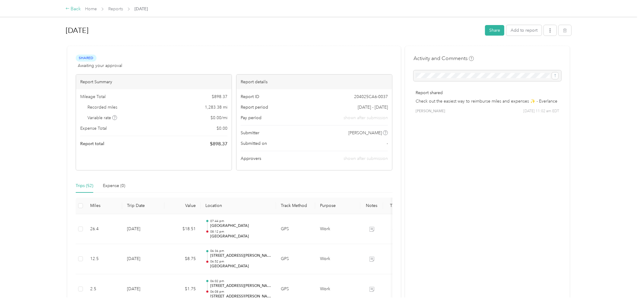
click at [73, 7] on div "Back" at bounding box center [73, 8] width 16 height 7
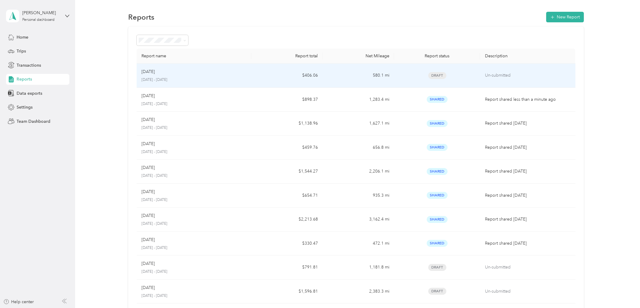
click at [513, 76] on p "Un-submitted" at bounding box center [528, 75] width 86 height 7
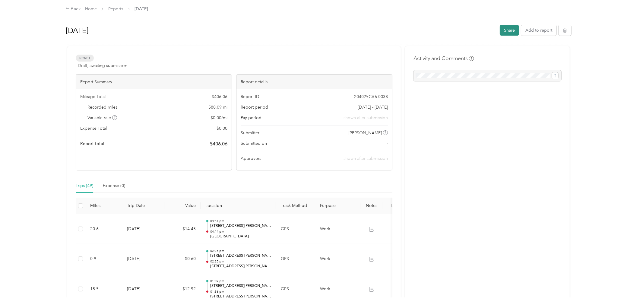
click at [508, 32] on button "Share" at bounding box center [509, 30] width 19 height 11
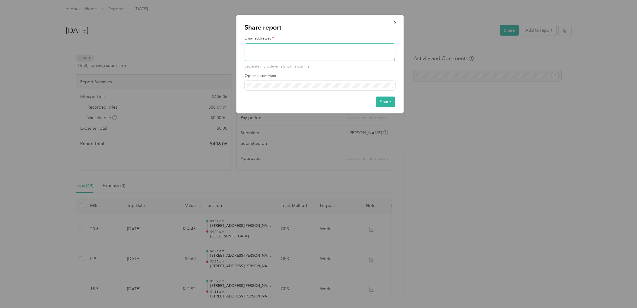
click at [293, 52] on textarea at bounding box center [320, 52] width 151 height 18
type textarea "atcovallc@gmail.com"
click at [383, 101] on button "Share" at bounding box center [385, 102] width 19 height 11
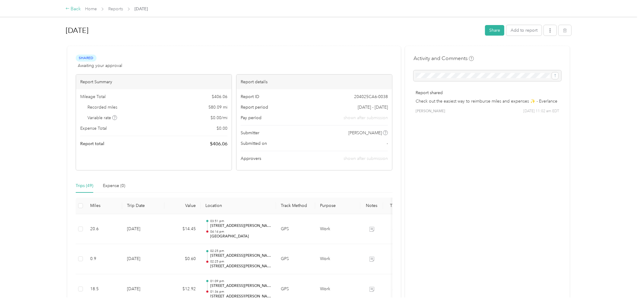
click at [71, 10] on div "Back" at bounding box center [73, 8] width 16 height 7
click at [545, 31] on button "button" at bounding box center [550, 30] width 13 height 11
click at [529, 53] on span "Download" at bounding box center [531, 52] width 20 height 6
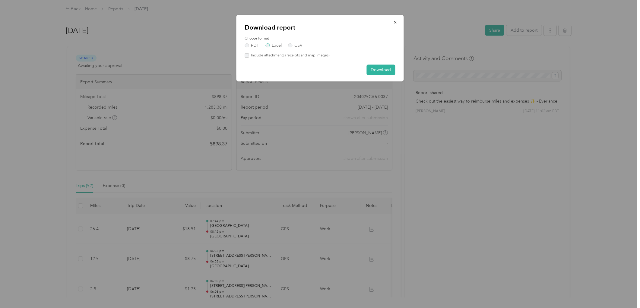
click at [269, 44] on label "Excel" at bounding box center [274, 45] width 16 height 4
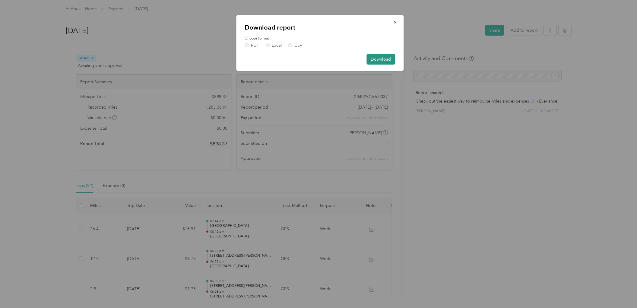
click at [381, 62] on button "Download" at bounding box center [381, 59] width 29 height 11
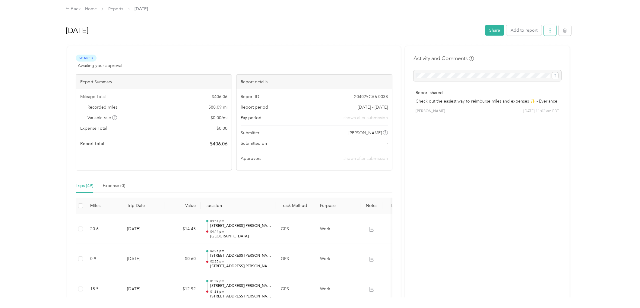
click at [549, 32] on icon "button" at bounding box center [550, 30] width 4 height 4
click at [538, 51] on span "Download" at bounding box center [531, 52] width 20 height 6
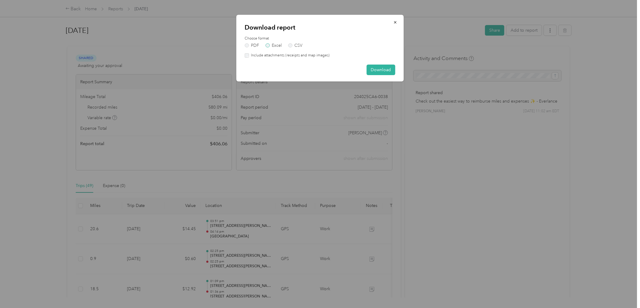
click at [275, 46] on label "Excel" at bounding box center [274, 45] width 16 height 4
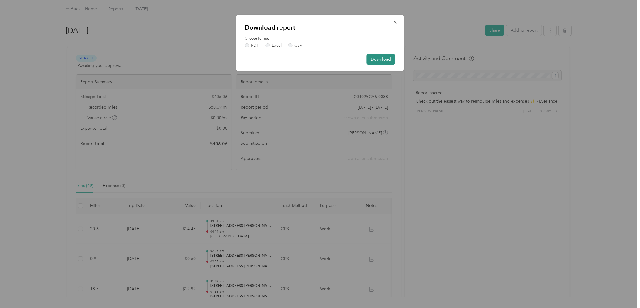
click at [377, 60] on button "Download" at bounding box center [381, 59] width 29 height 11
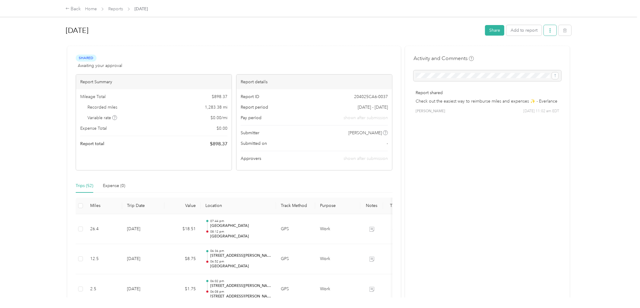
click at [548, 30] on icon "button" at bounding box center [550, 30] width 4 height 4
click at [536, 49] on span "Download" at bounding box center [531, 52] width 20 height 6
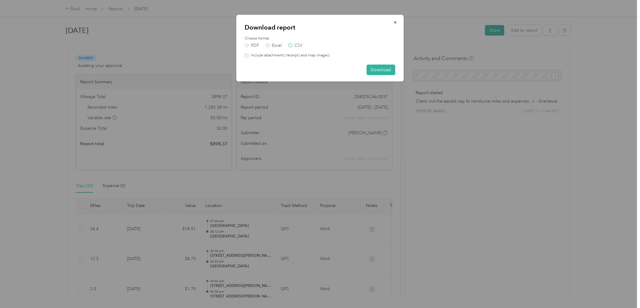
click at [291, 46] on label "CSV" at bounding box center [295, 45] width 14 height 4
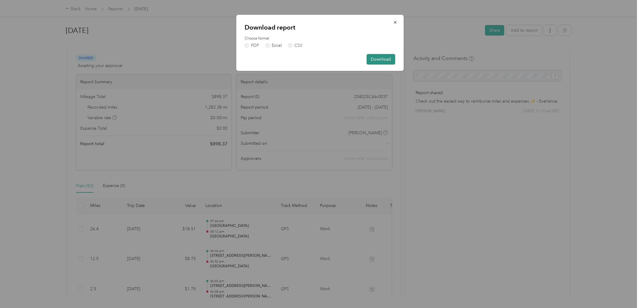
click at [373, 56] on button "Download" at bounding box center [381, 59] width 29 height 11
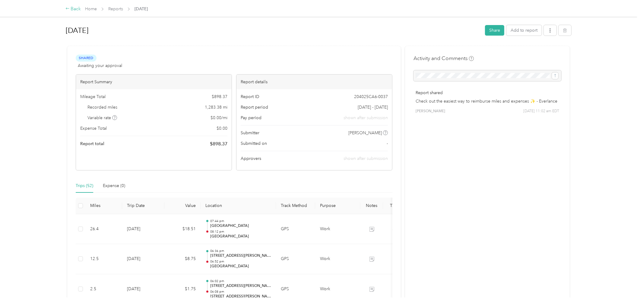
click at [74, 8] on div "Back" at bounding box center [73, 8] width 16 height 7
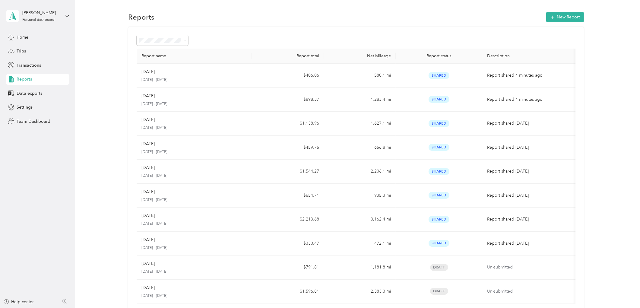
click at [29, 79] on span "Reports" at bounding box center [24, 79] width 15 height 6
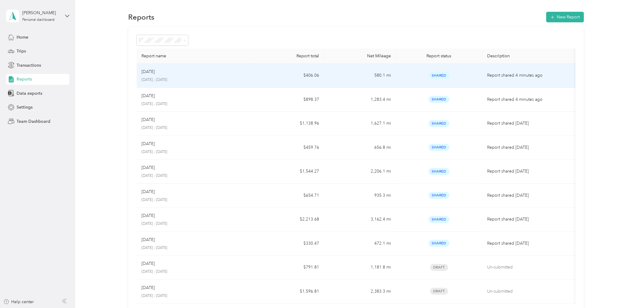
click at [408, 76] on div "Shared" at bounding box center [439, 75] width 77 height 7
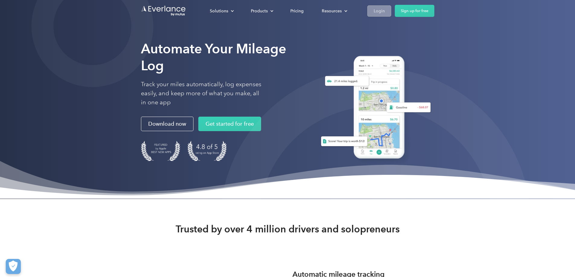
click at [385, 10] on div "Login" at bounding box center [379, 11] width 11 height 8
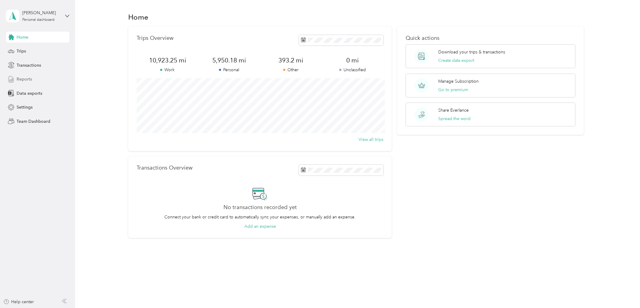
click at [36, 79] on div "Reports" at bounding box center [37, 79] width 63 height 11
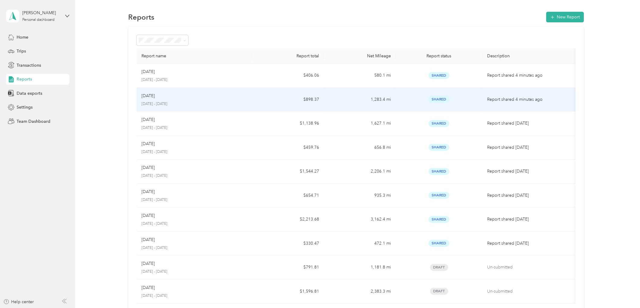
click at [236, 94] on div "[DATE]" at bounding box center [195, 96] width 106 height 7
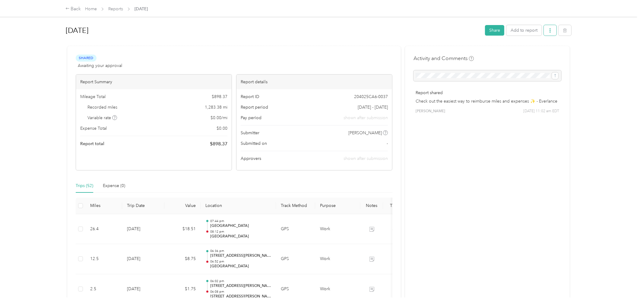
click at [547, 27] on button "button" at bounding box center [550, 30] width 13 height 11
click at [538, 50] on span "Download" at bounding box center [531, 52] width 20 height 6
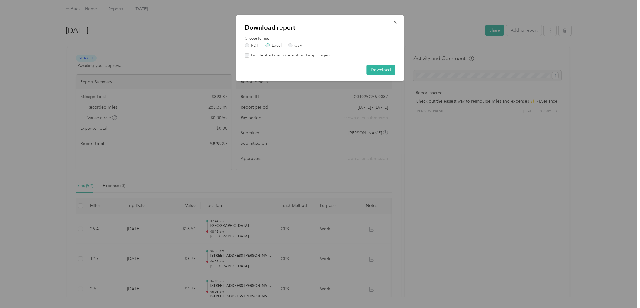
click at [276, 47] on label "Excel" at bounding box center [274, 45] width 16 height 4
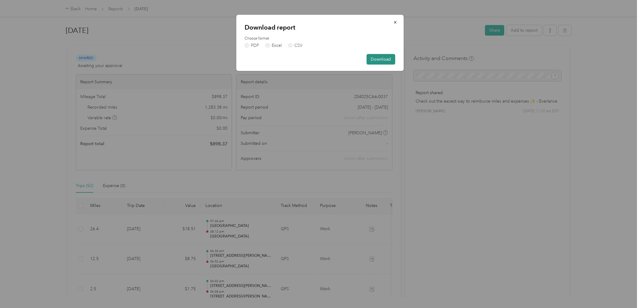
click at [378, 60] on button "Download" at bounding box center [381, 59] width 29 height 11
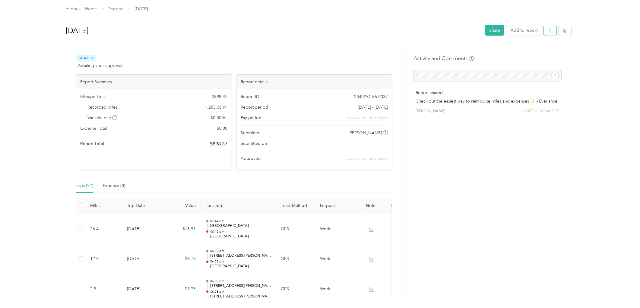
click at [550, 28] on icon "button" at bounding box center [550, 30] width 1 height 4
click at [77, 9] on div "Back" at bounding box center [73, 8] width 16 height 7
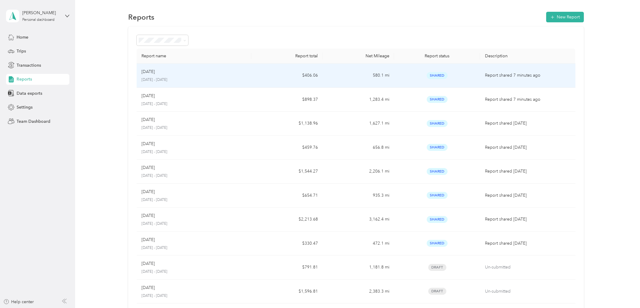
click at [191, 82] on p "[DATE] - [DATE]" at bounding box center [194, 79] width 105 height 5
